Goal: Find specific page/section: Find specific page/section

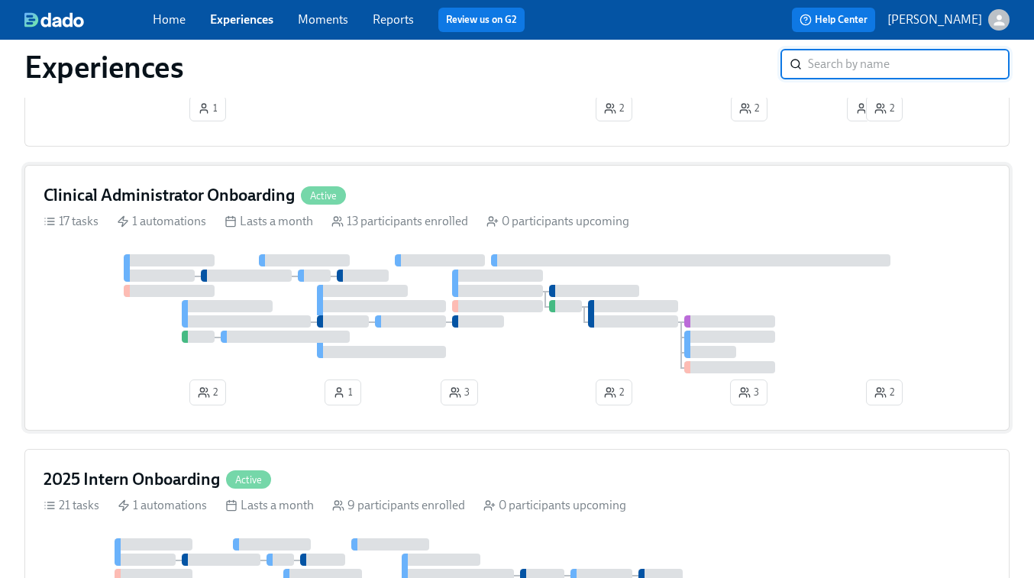
scroll to position [941, 0]
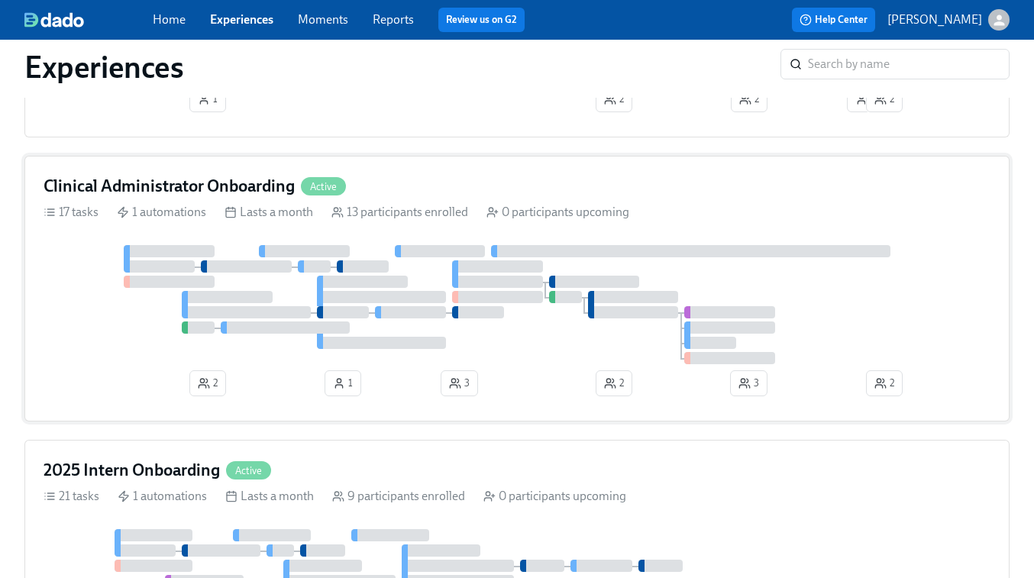
click at [579, 345] on div at bounding box center [517, 304] width 947 height 119
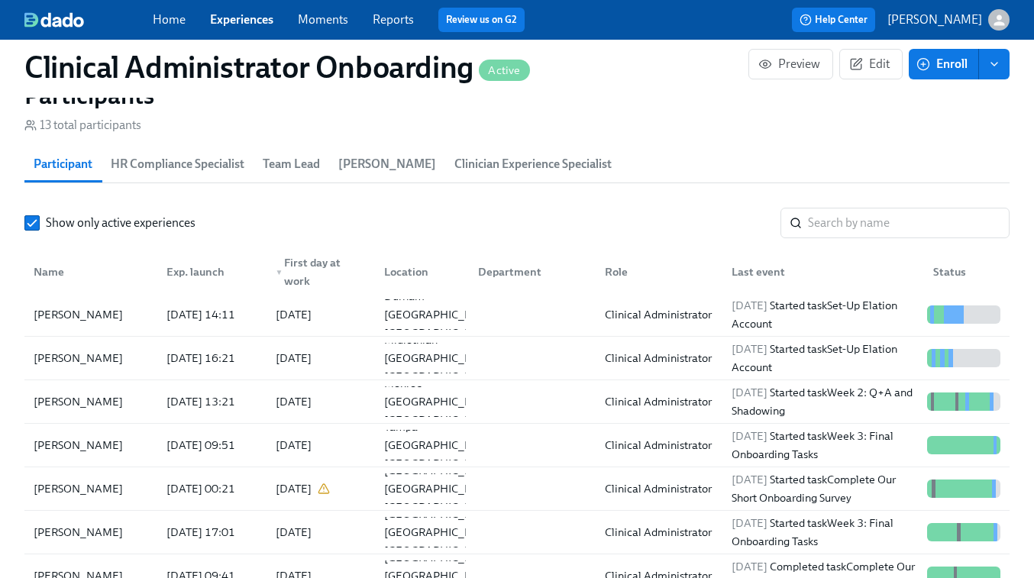
scroll to position [1280, 0]
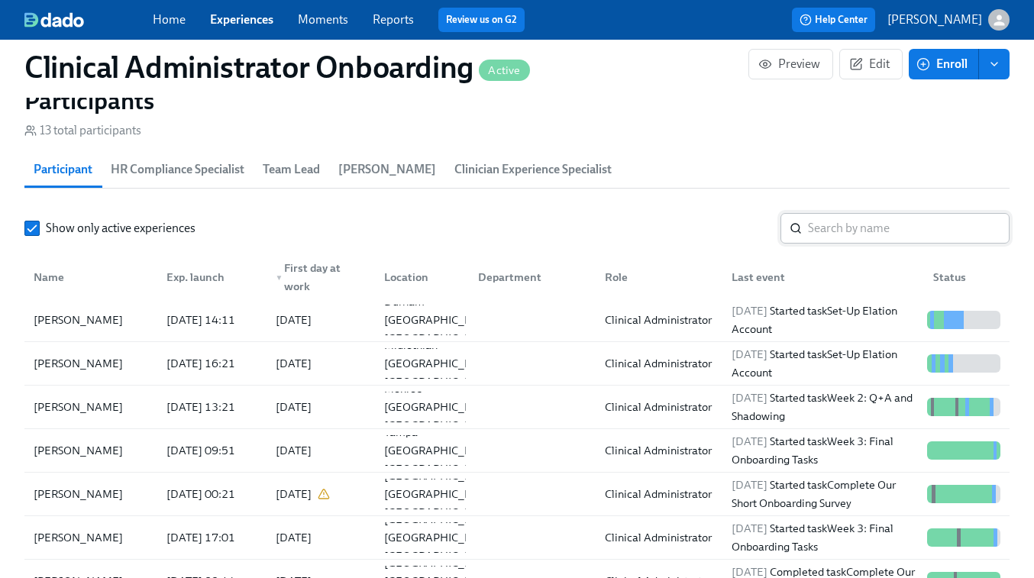
click at [817, 229] on input "search" at bounding box center [909, 228] width 202 height 31
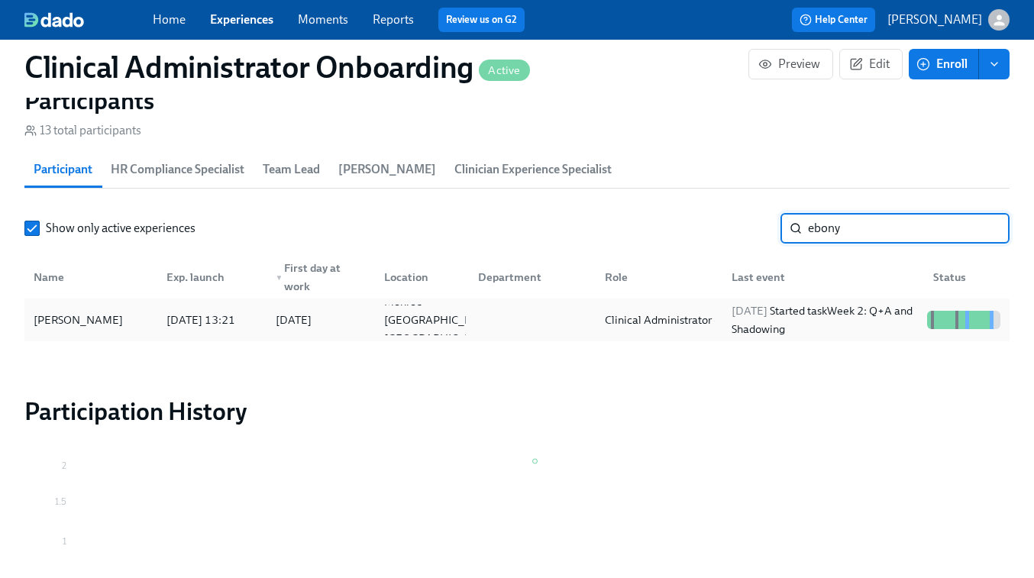
type input "ebony"
click at [536, 322] on div at bounding box center [529, 320] width 127 height 31
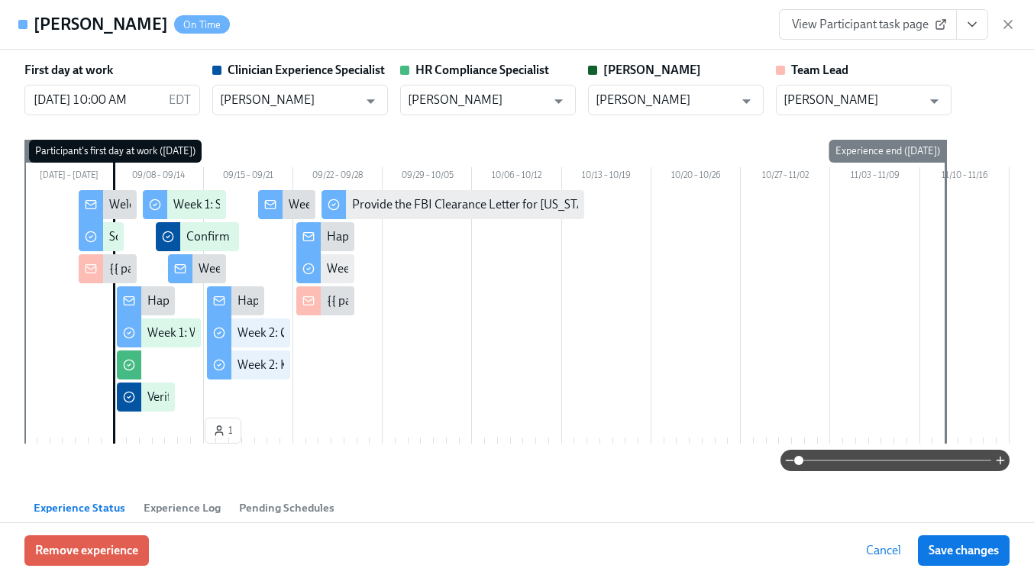
click at [904, 27] on span "View Participant task page" at bounding box center [868, 24] width 152 height 15
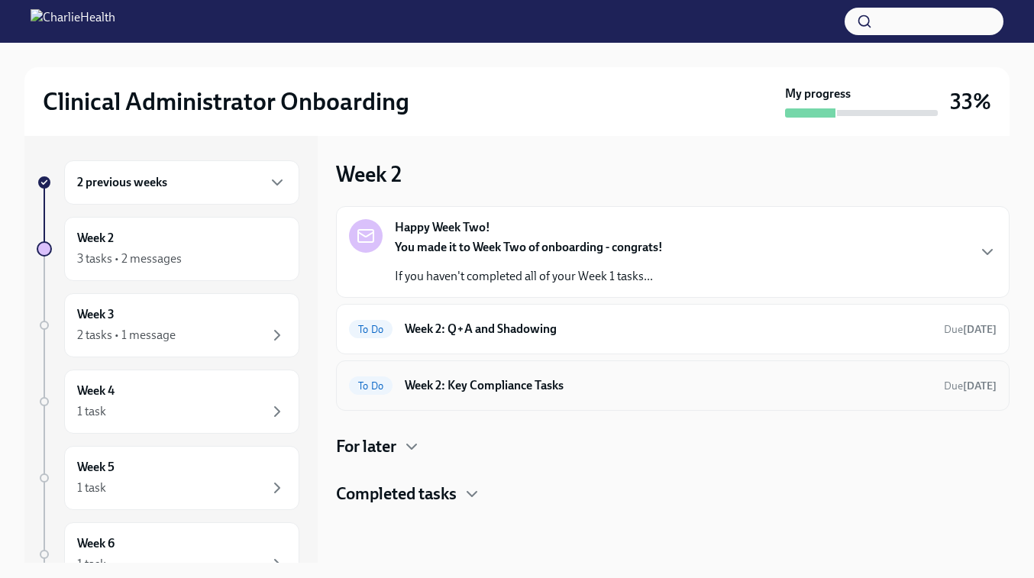
click at [479, 385] on h6 "Week 2: Key Compliance Tasks" at bounding box center [668, 385] width 527 height 17
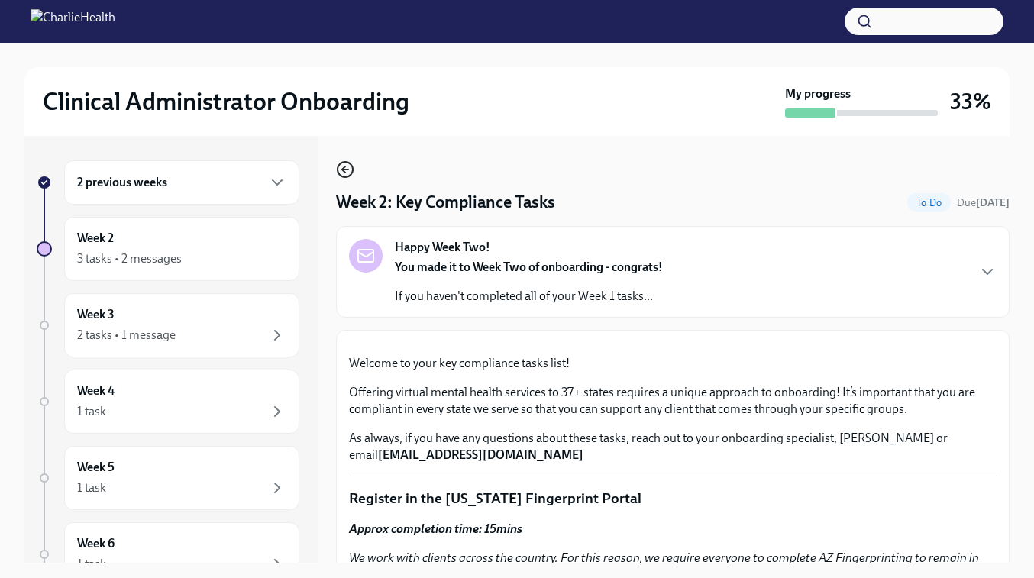
click at [347, 165] on icon "button" at bounding box center [345, 169] width 18 height 18
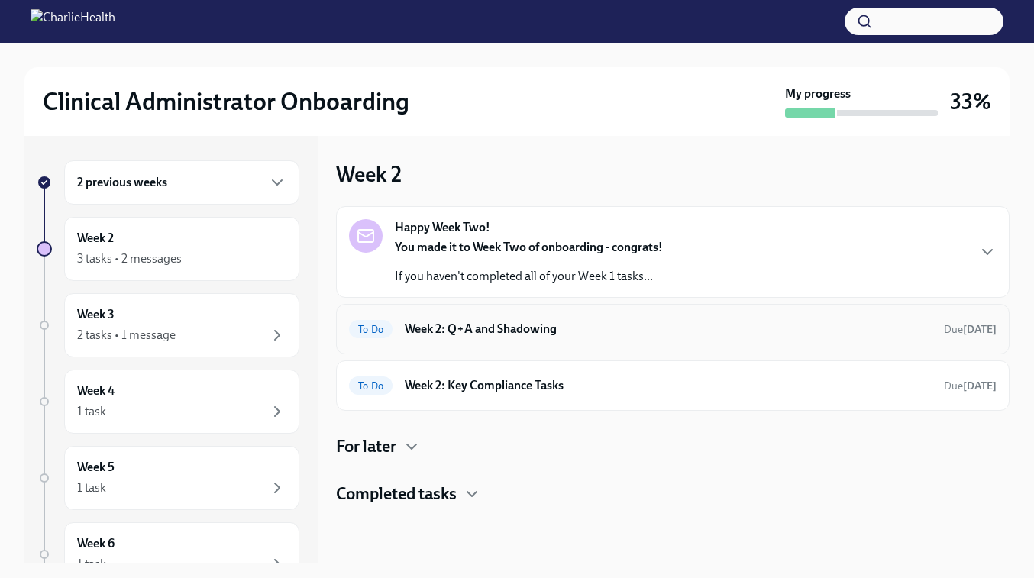
click at [533, 325] on h6 "Week 2: Q+A and Shadowing" at bounding box center [668, 329] width 527 height 17
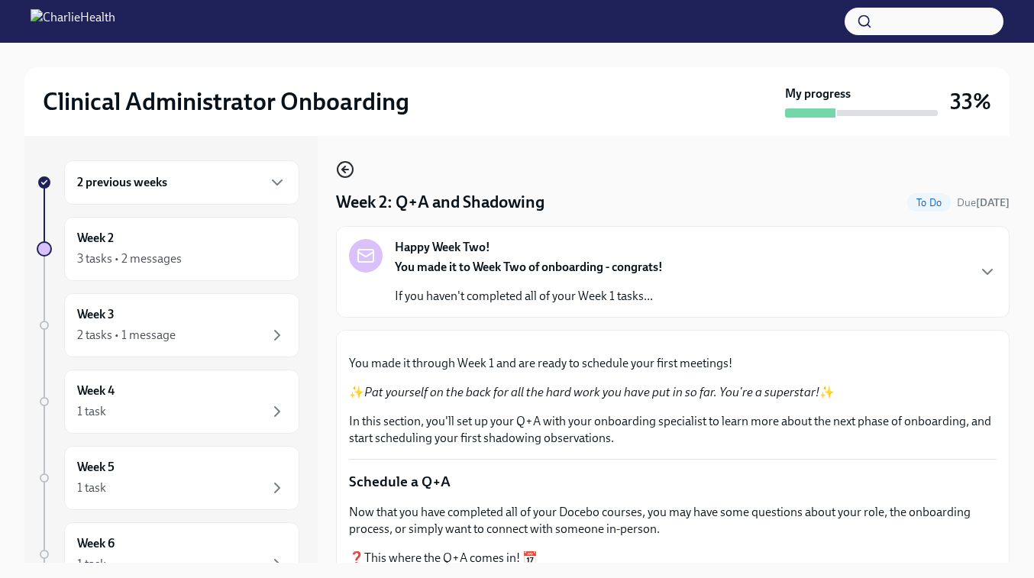
click at [348, 164] on icon "button" at bounding box center [345, 169] width 18 height 18
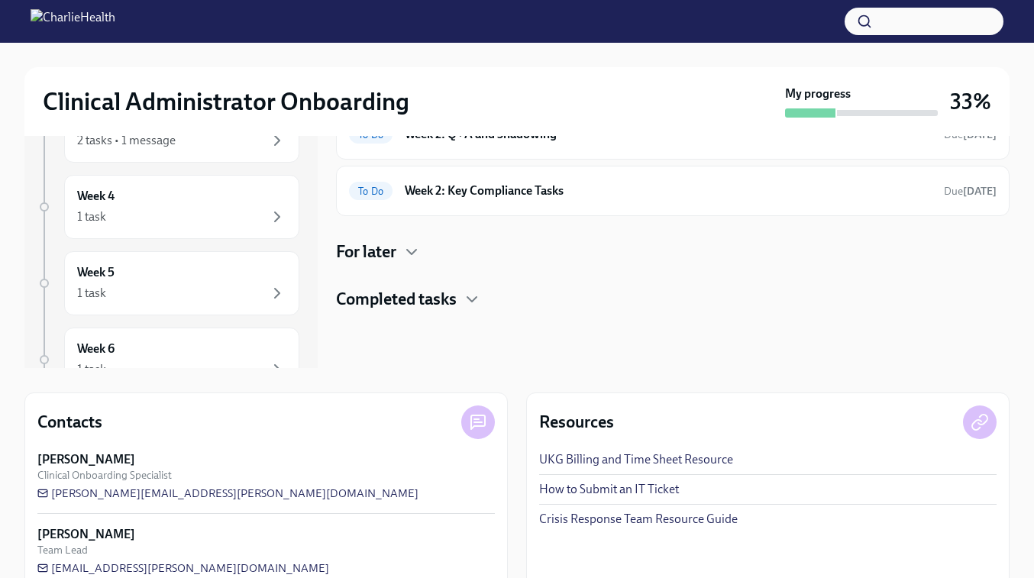
scroll to position [224, 0]
